Goal: Find specific fact: Find specific fact

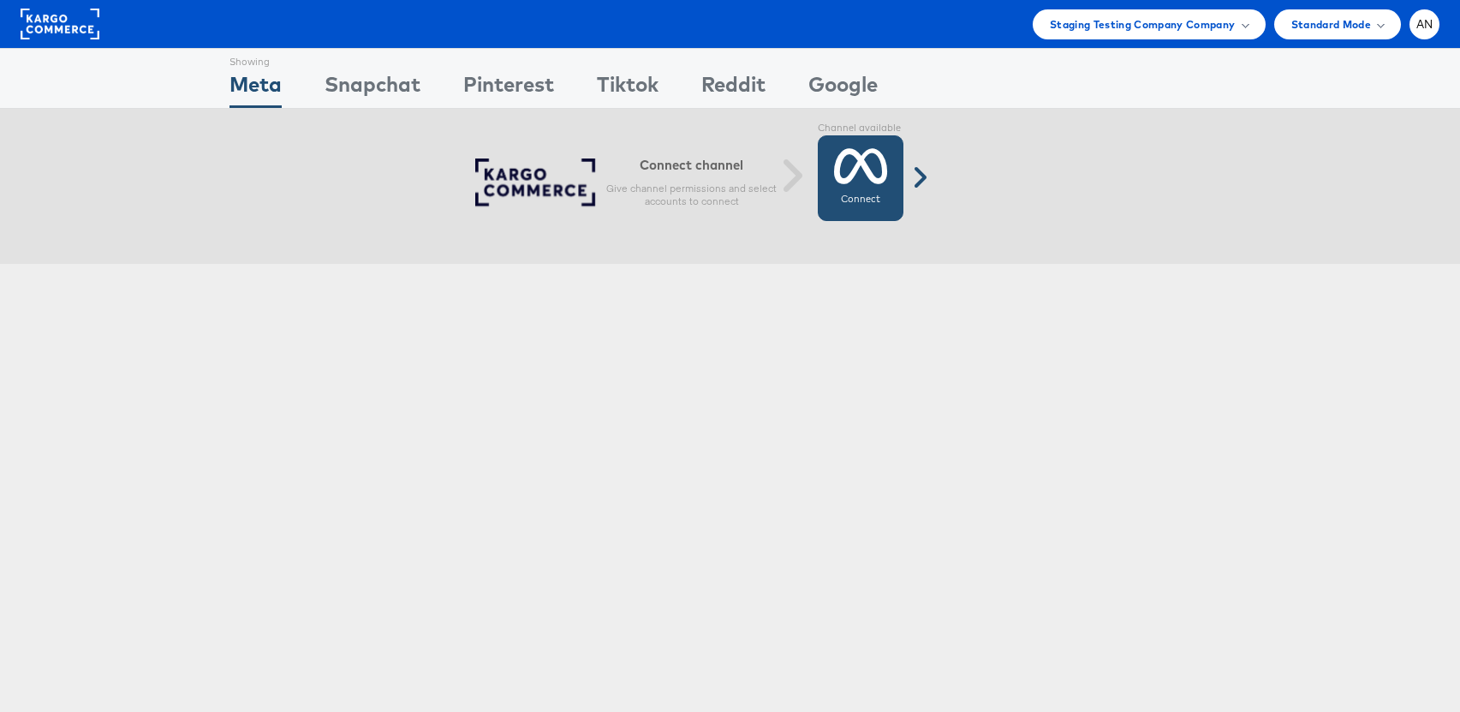
click at [865, 167] on icon at bounding box center [861, 166] width 54 height 43
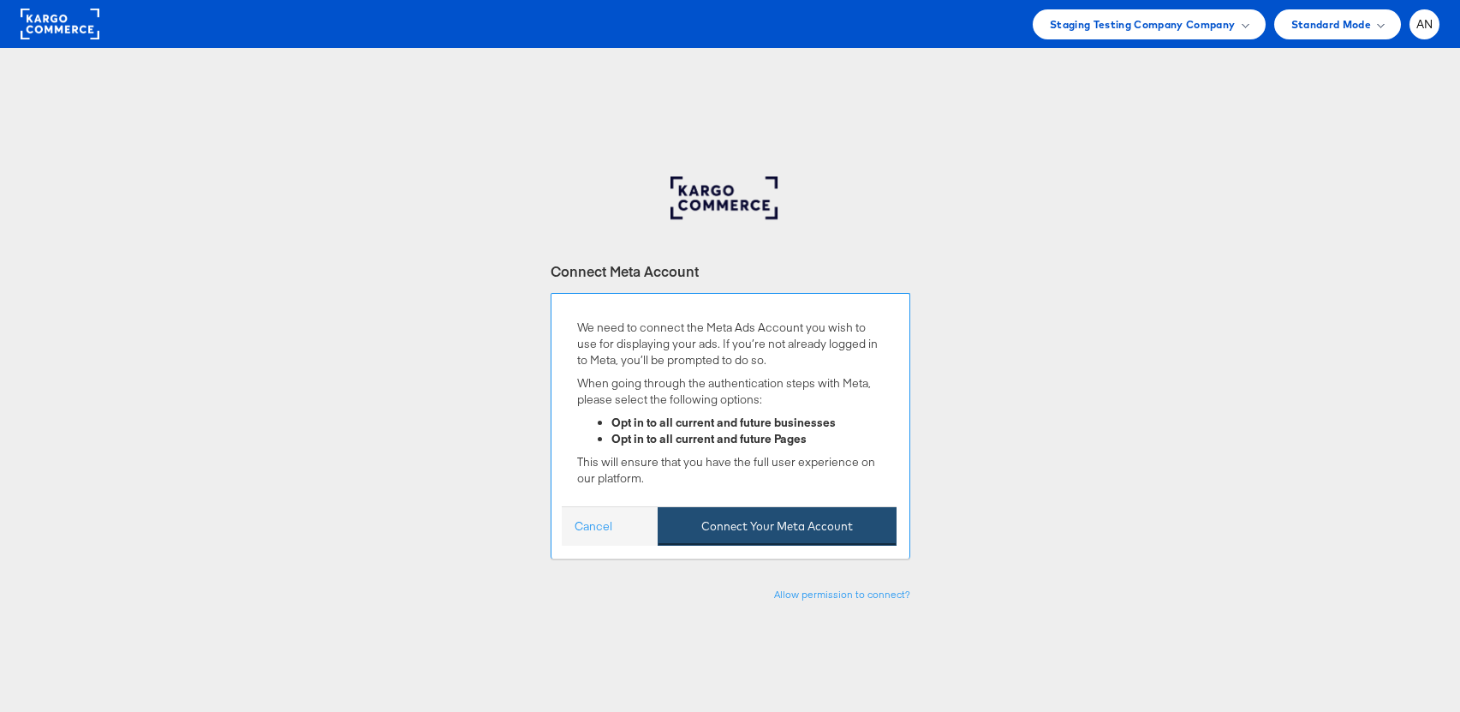
click at [815, 530] on button "Connect Your Meta Account" at bounding box center [777, 526] width 239 height 39
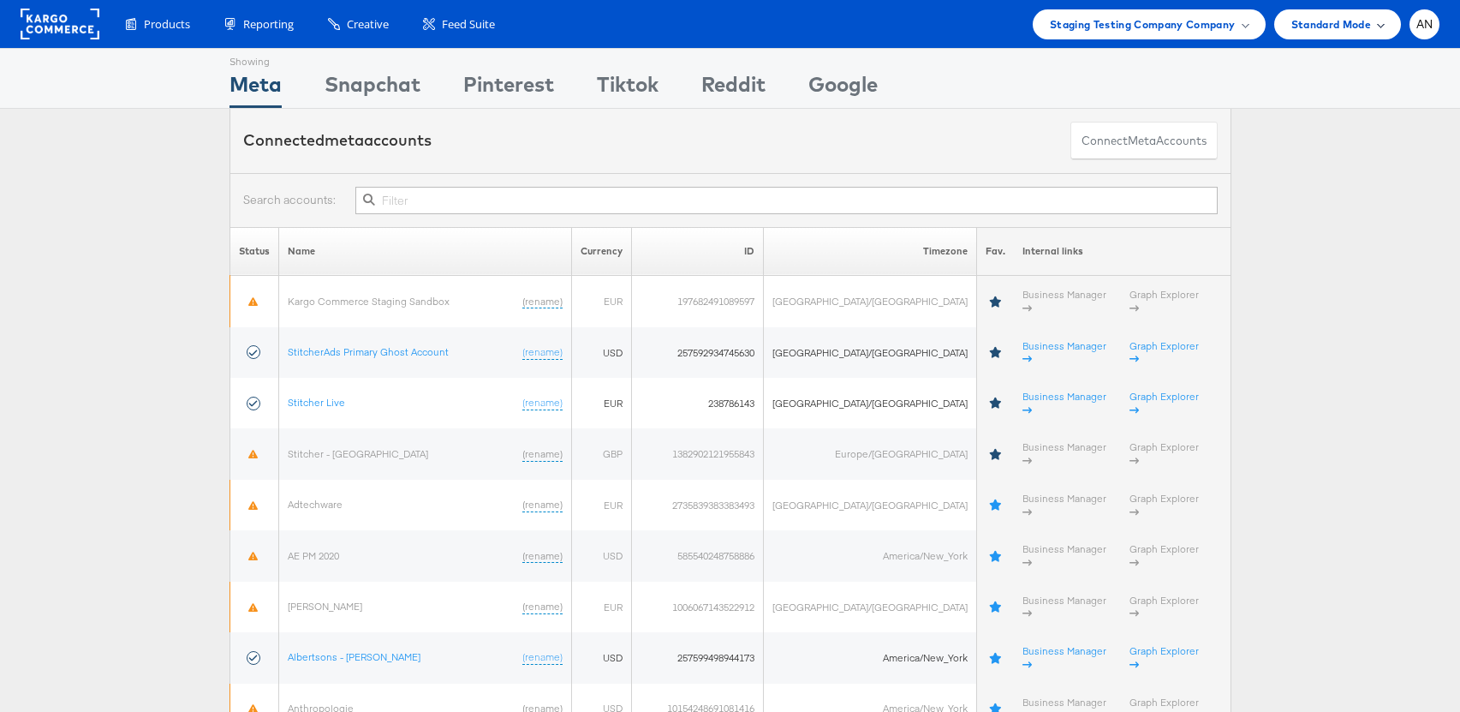
click at [1364, 27] on span "Standard Mode" at bounding box center [1332, 24] width 80 height 18
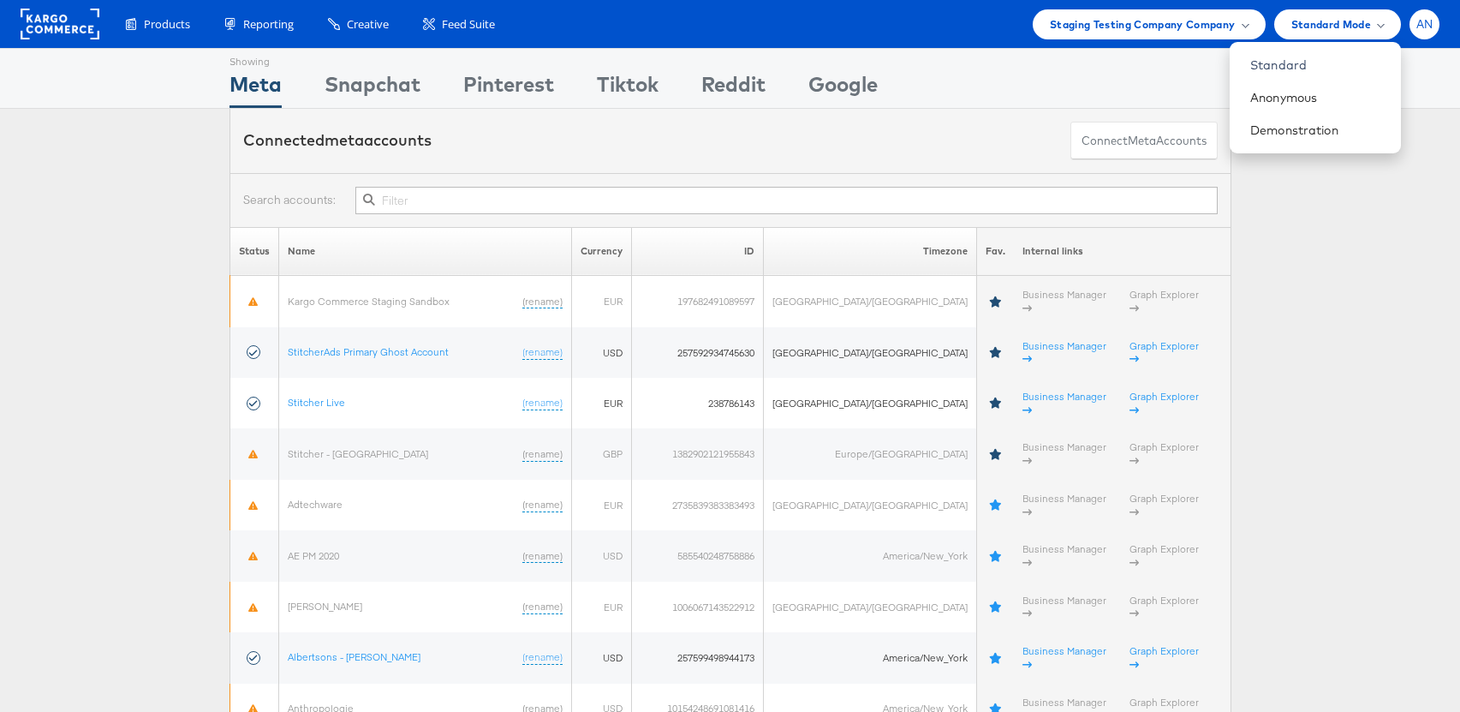
click at [1433, 27] on span "AN" at bounding box center [1425, 24] width 17 height 11
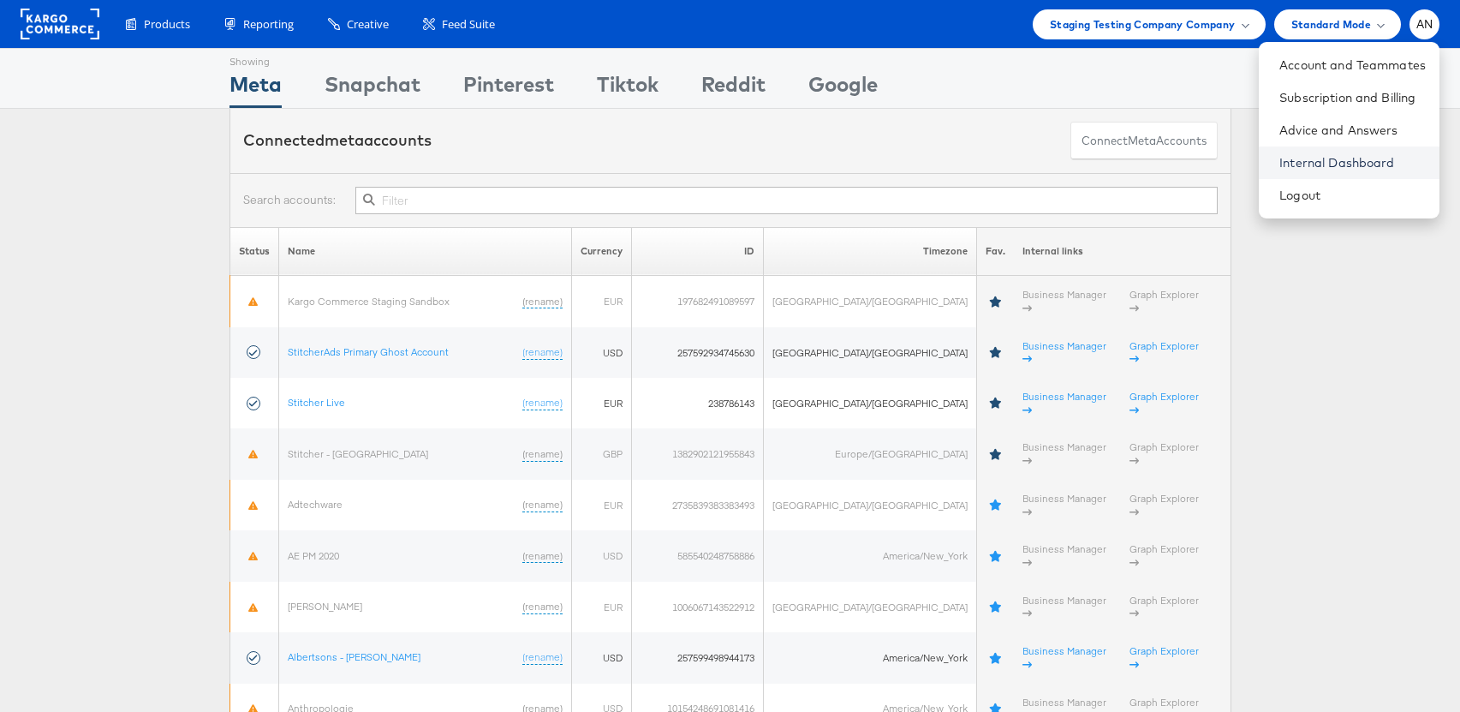
click at [1381, 162] on link "Internal Dashboard" at bounding box center [1353, 162] width 146 height 17
click at [1377, 161] on link "Internal Dashboard" at bounding box center [1353, 162] width 146 height 17
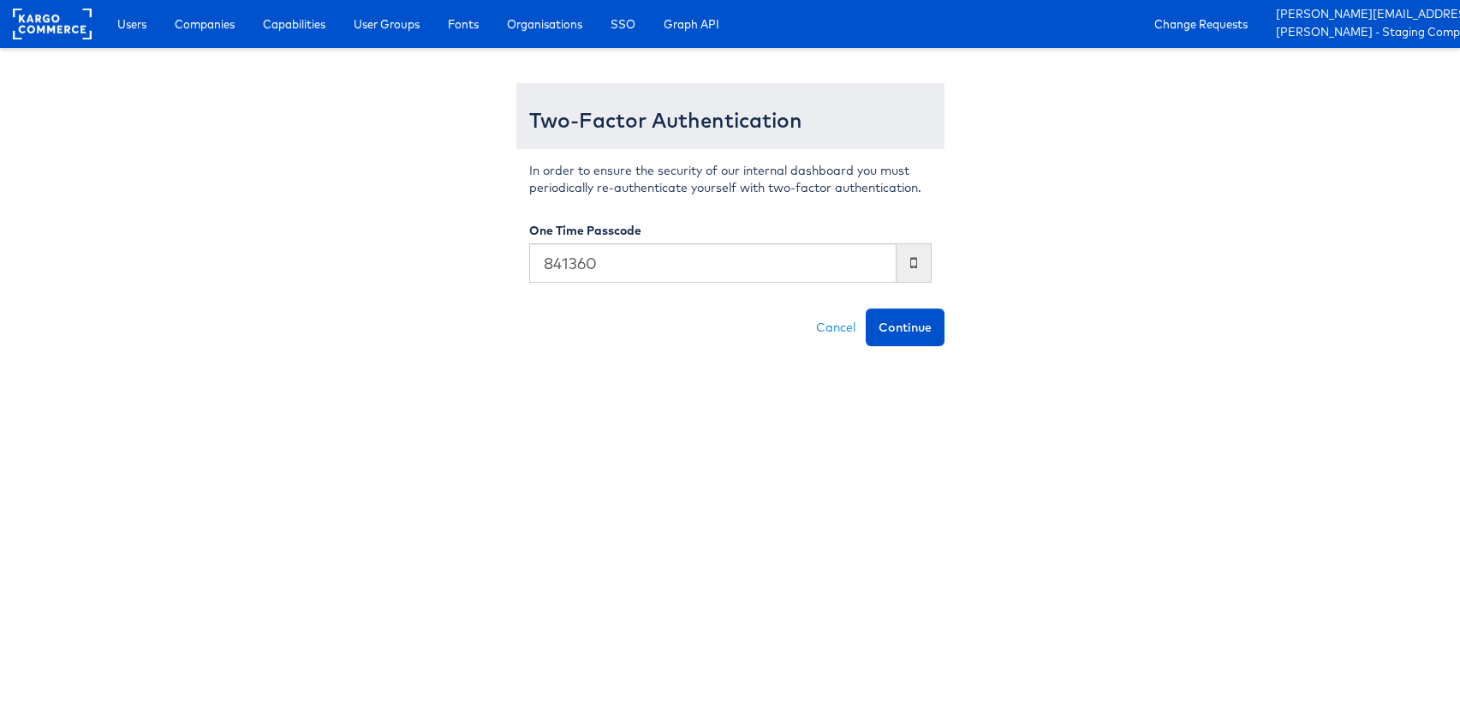
type input "841360"
click at [866, 308] on button "Continue" at bounding box center [905, 327] width 79 height 38
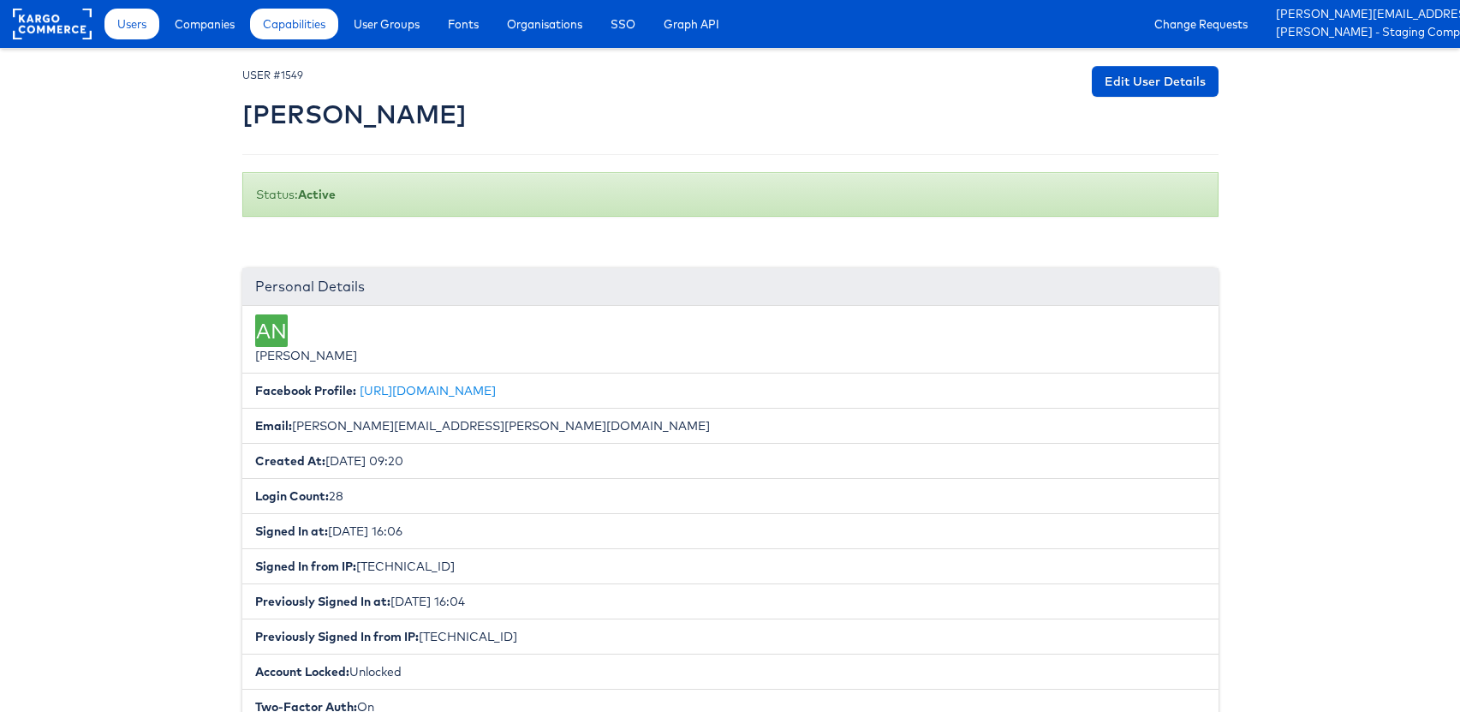
scroll to position [1, 0]
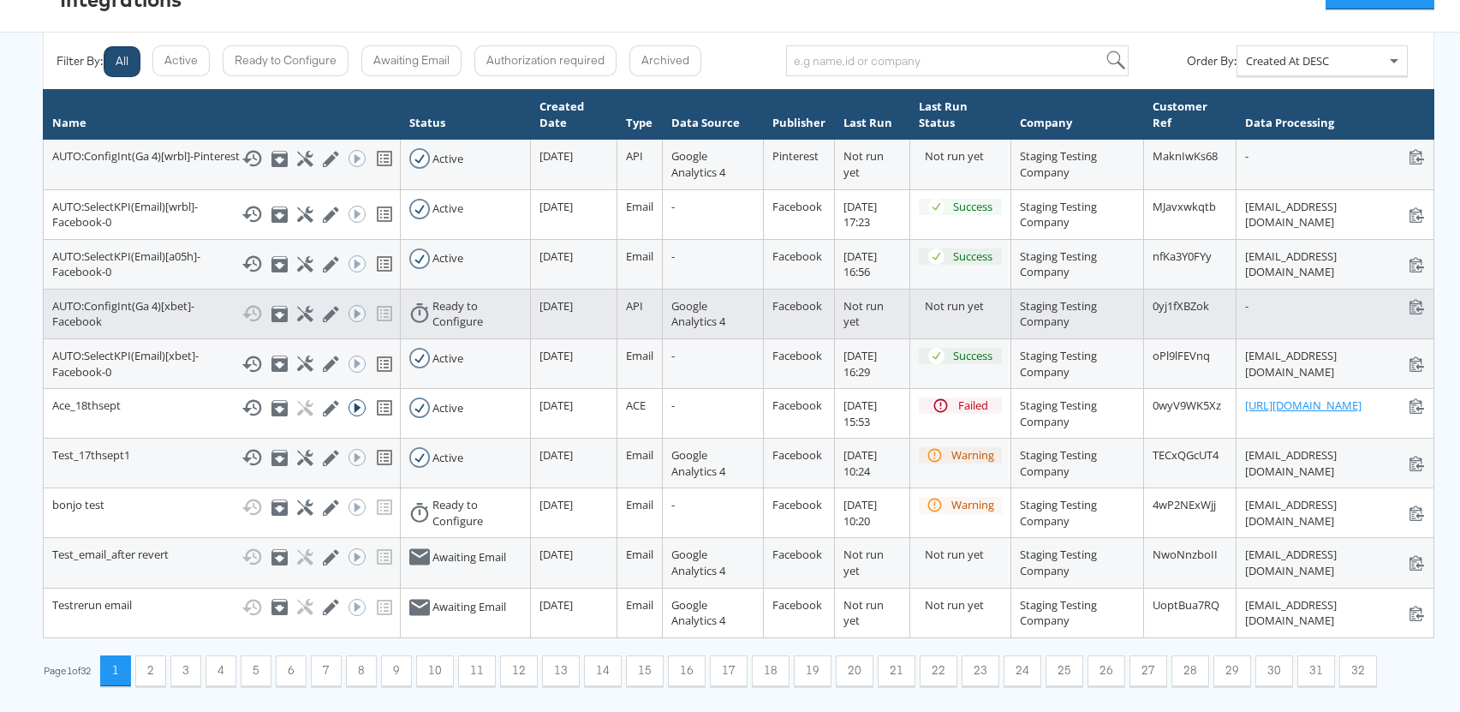
scroll to position [350, 0]
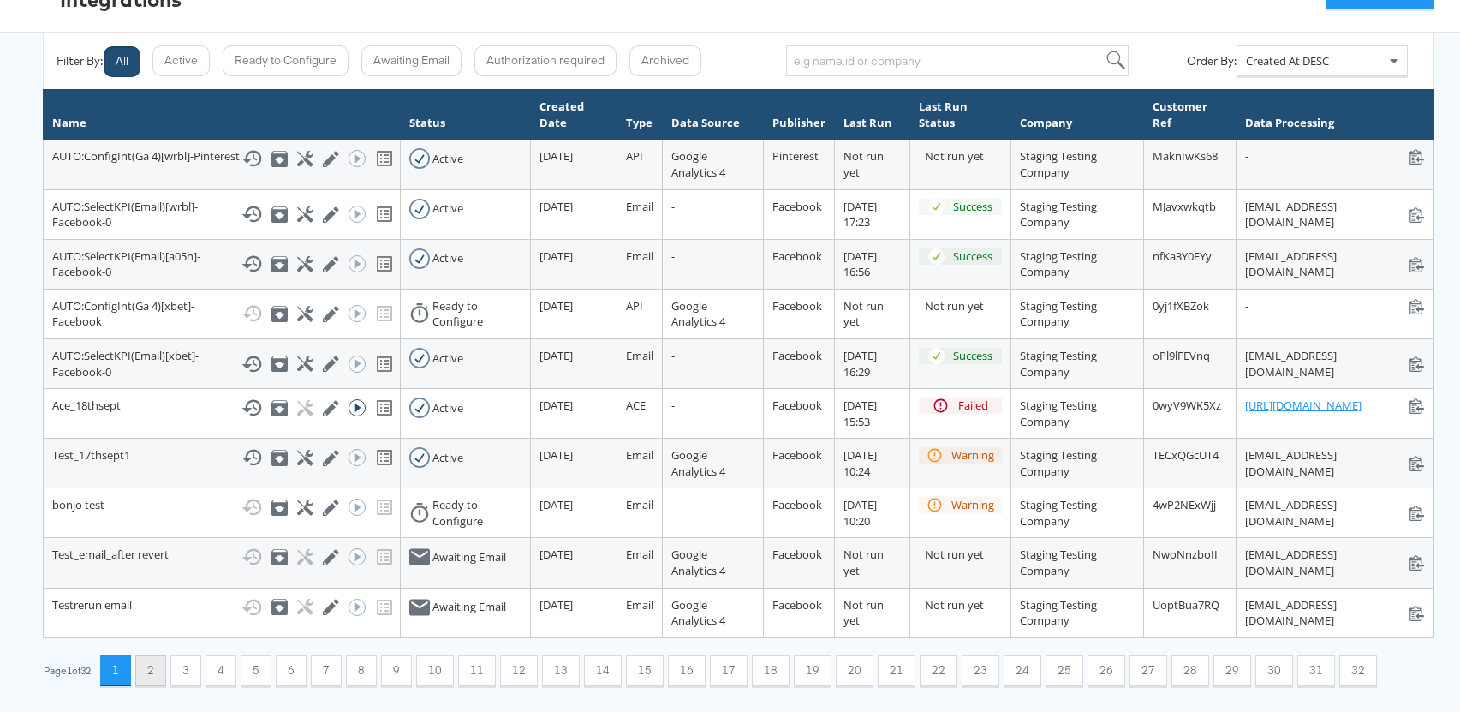
click at [158, 674] on button "2" at bounding box center [150, 670] width 31 height 31
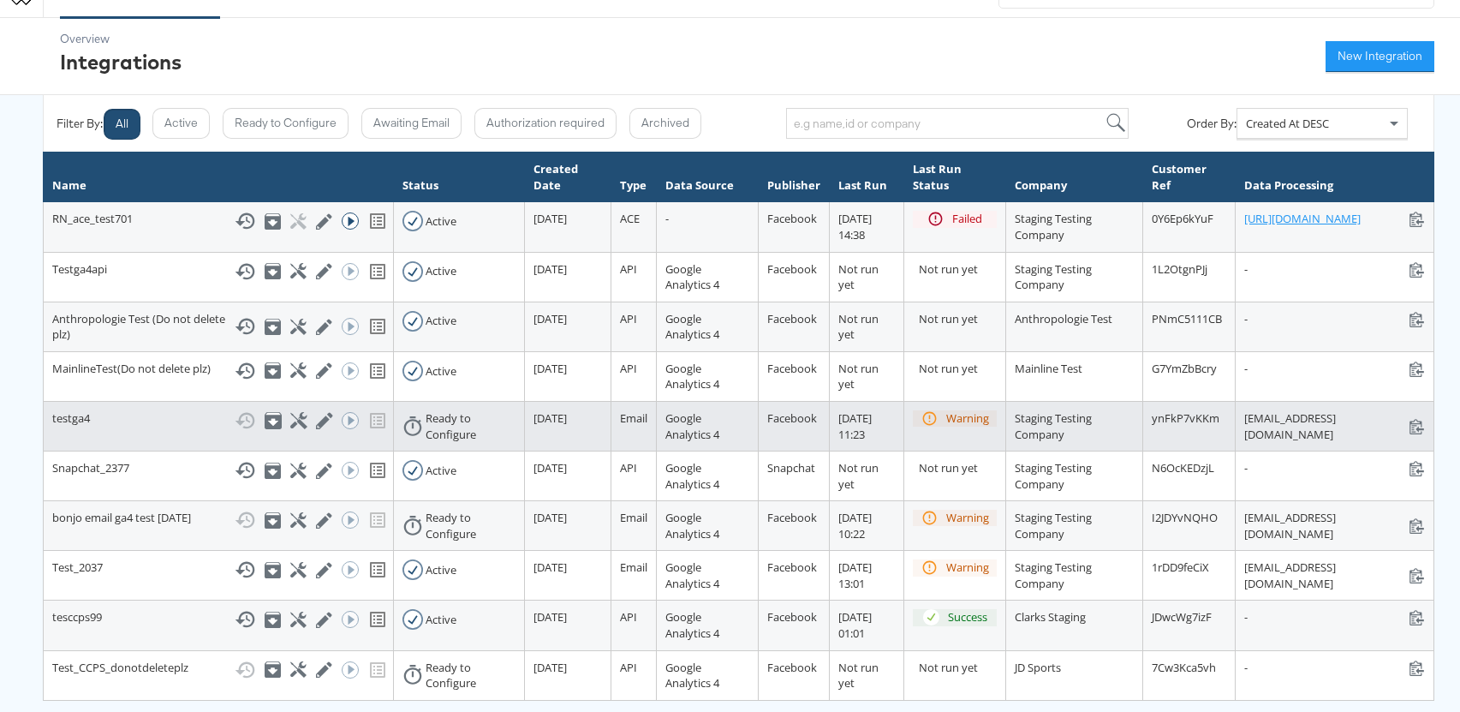
scroll to position [28, 0]
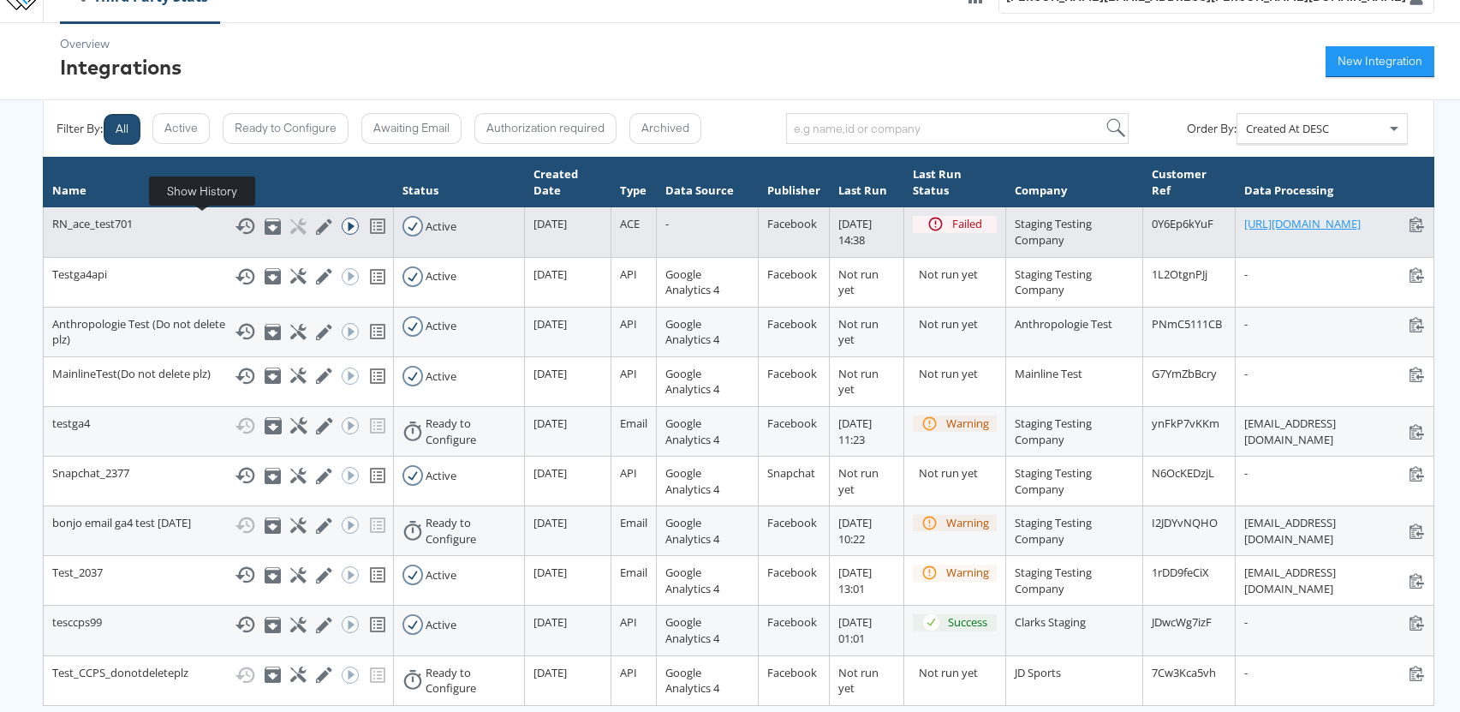
click at [236, 229] on icon at bounding box center [246, 226] width 20 height 16
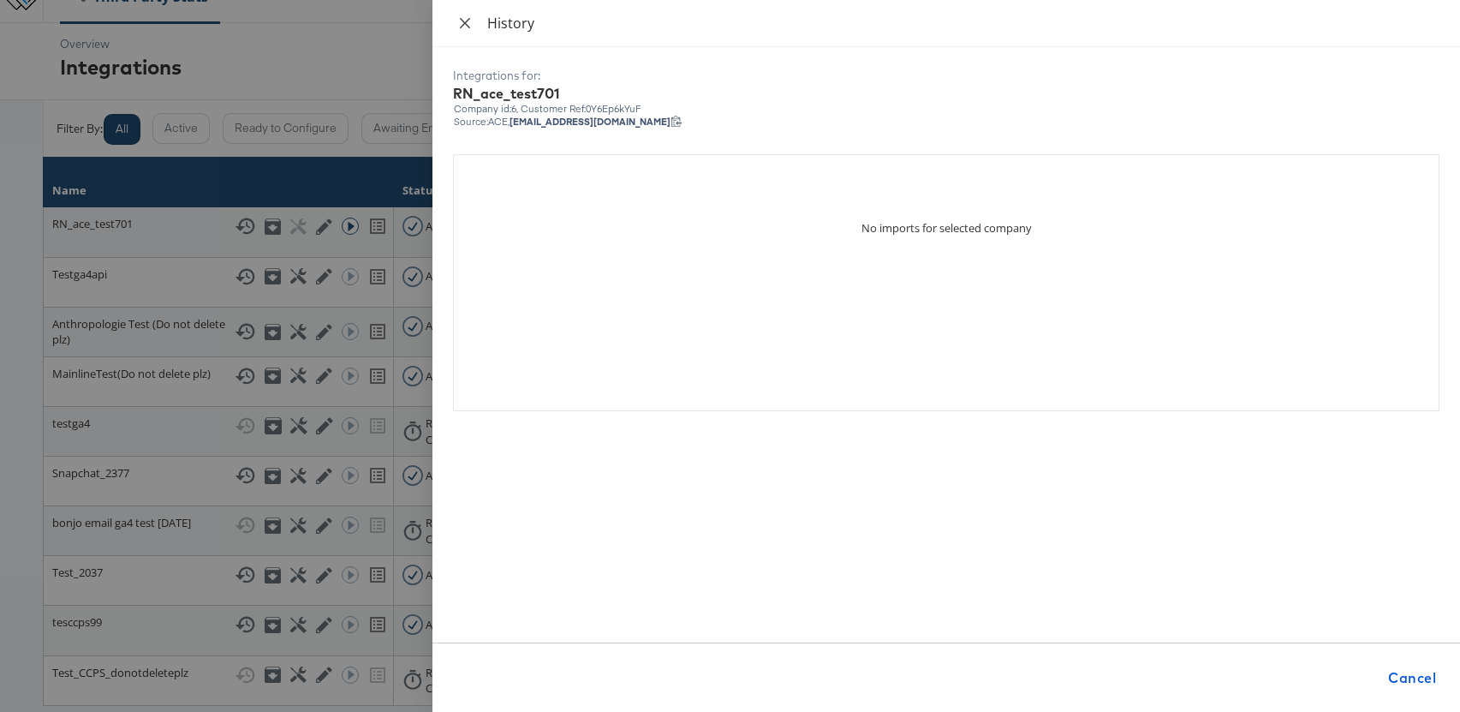
click at [467, 27] on icon "close" at bounding box center [465, 23] width 14 height 14
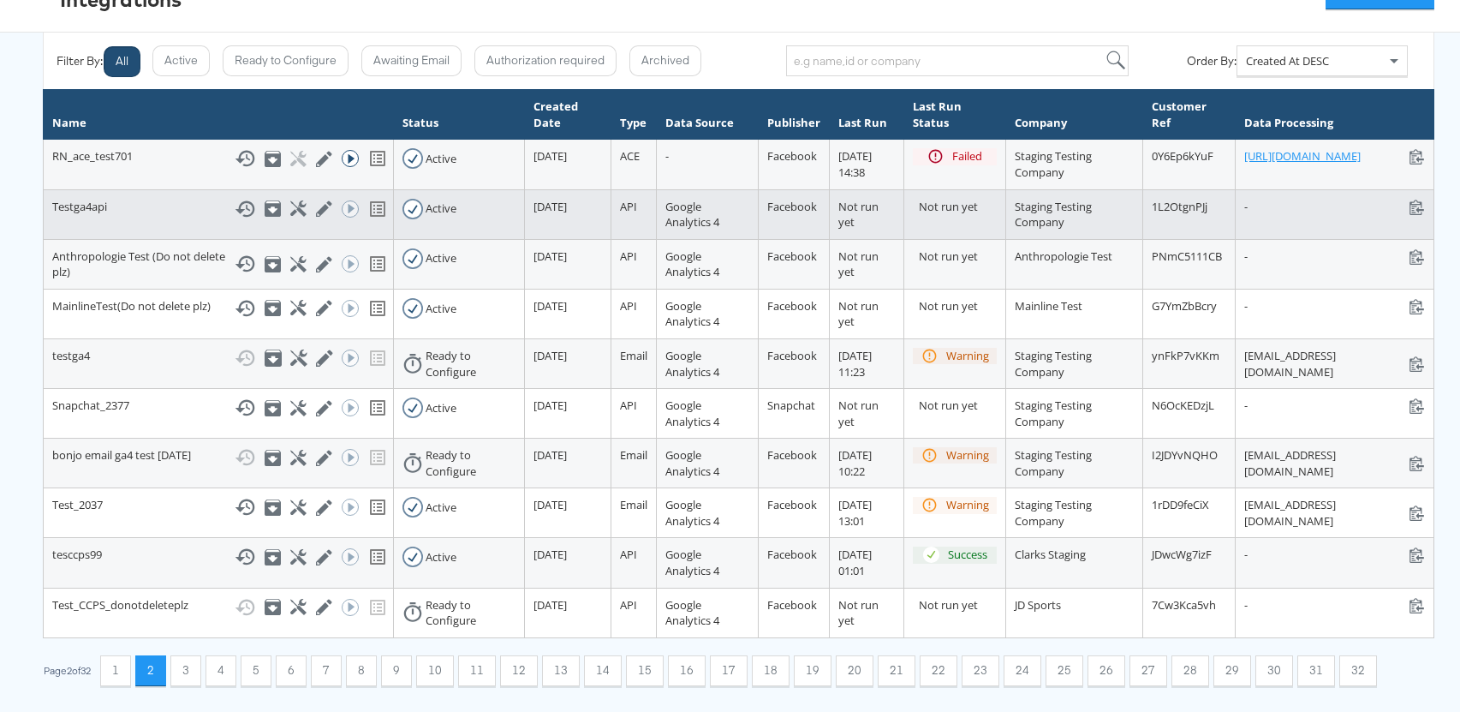
scroll to position [139, 0]
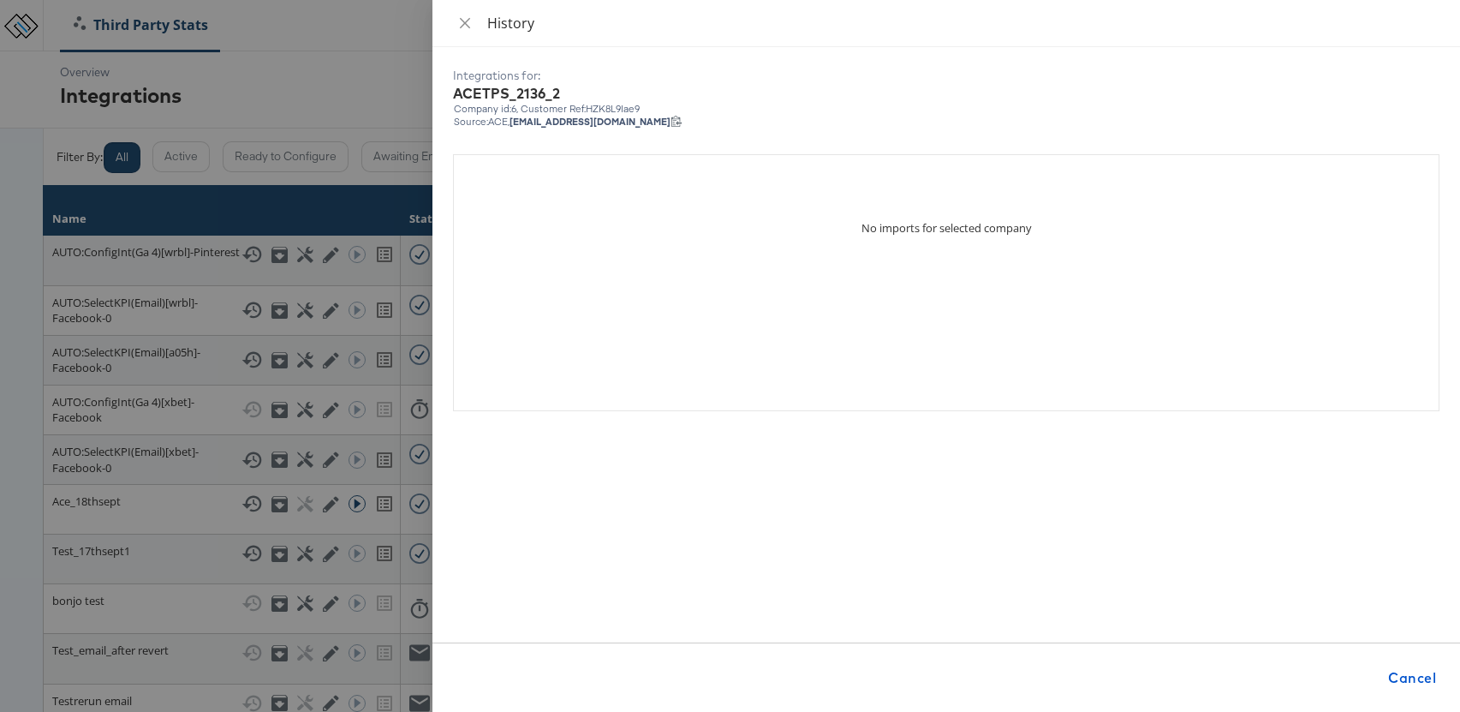
click at [614, 110] on div "Company id: 6 , Customer Ref: HZK8L9Iae9" at bounding box center [946, 109] width 987 height 12
copy div "HZK8L9Iae9"
click at [458, 21] on icon "close" at bounding box center [465, 23] width 14 height 14
